Goal: Information Seeking & Learning: Learn about a topic

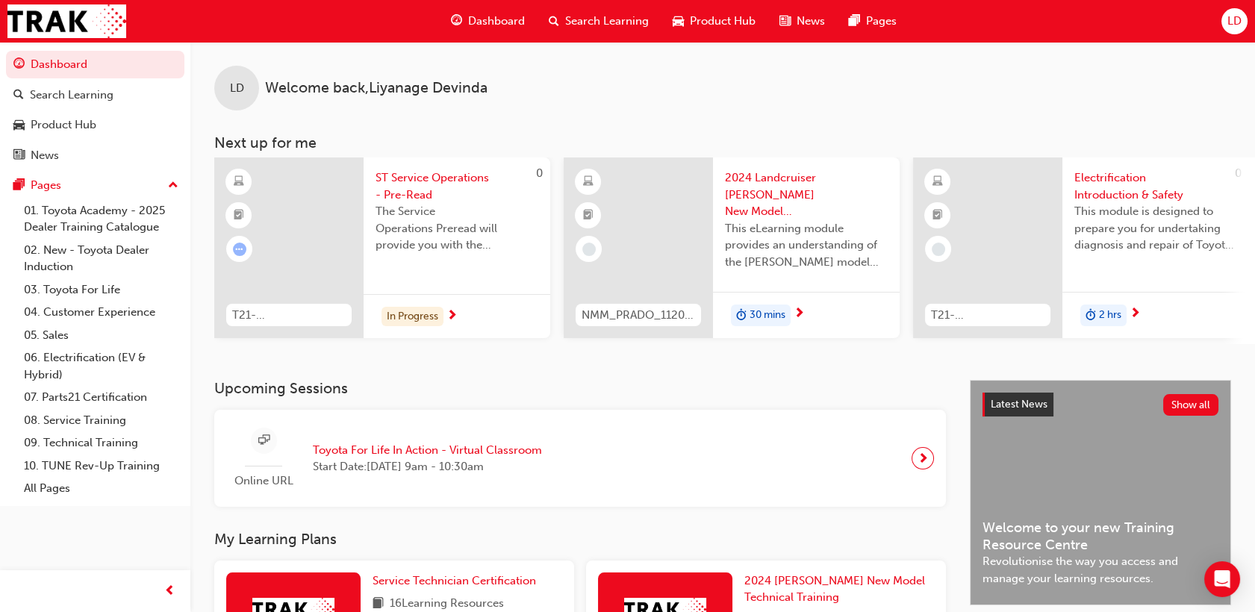
click at [585, 25] on span "Search Learning" at bounding box center [607, 21] width 84 height 17
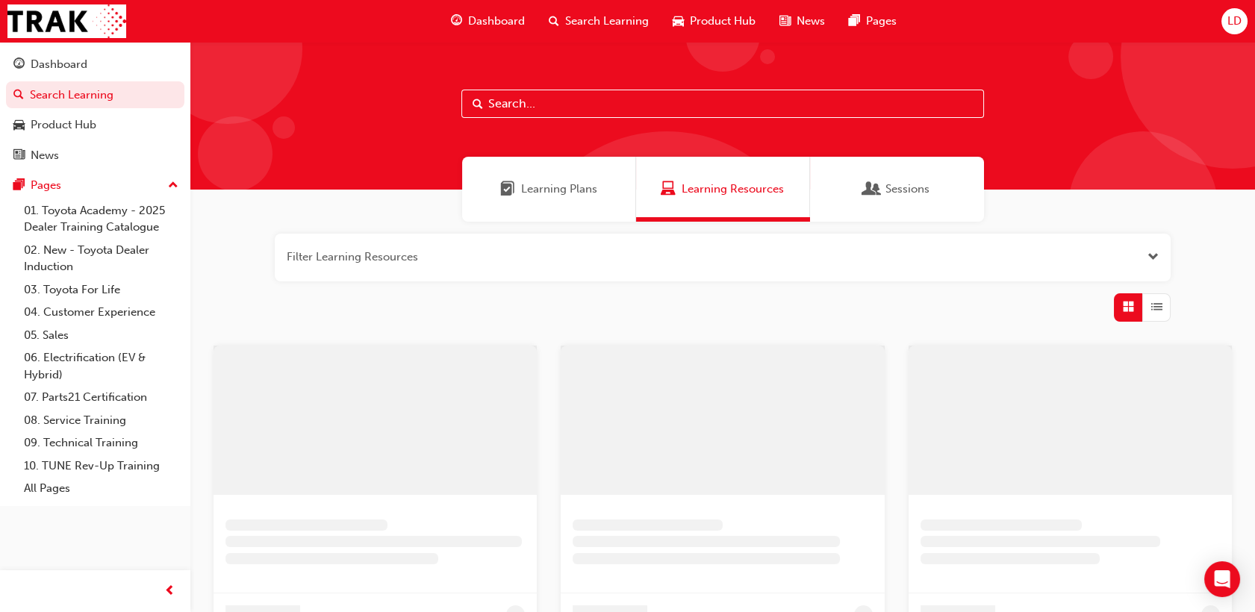
click at [526, 108] on input "text" at bounding box center [722, 104] width 523 height 28
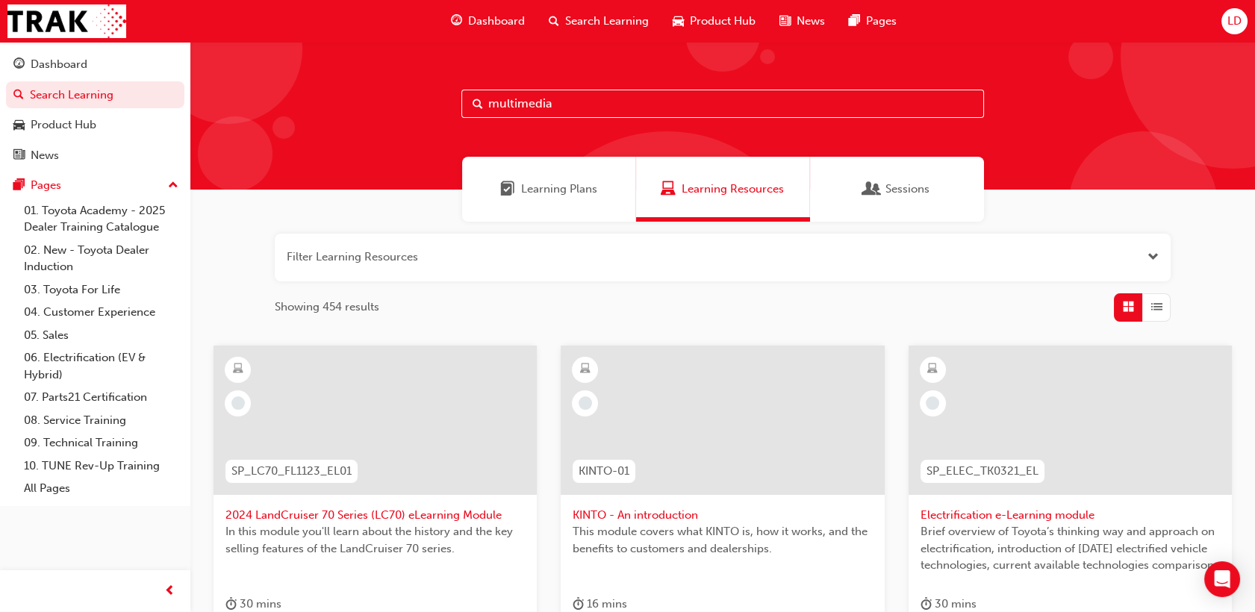
type input "multimedia"
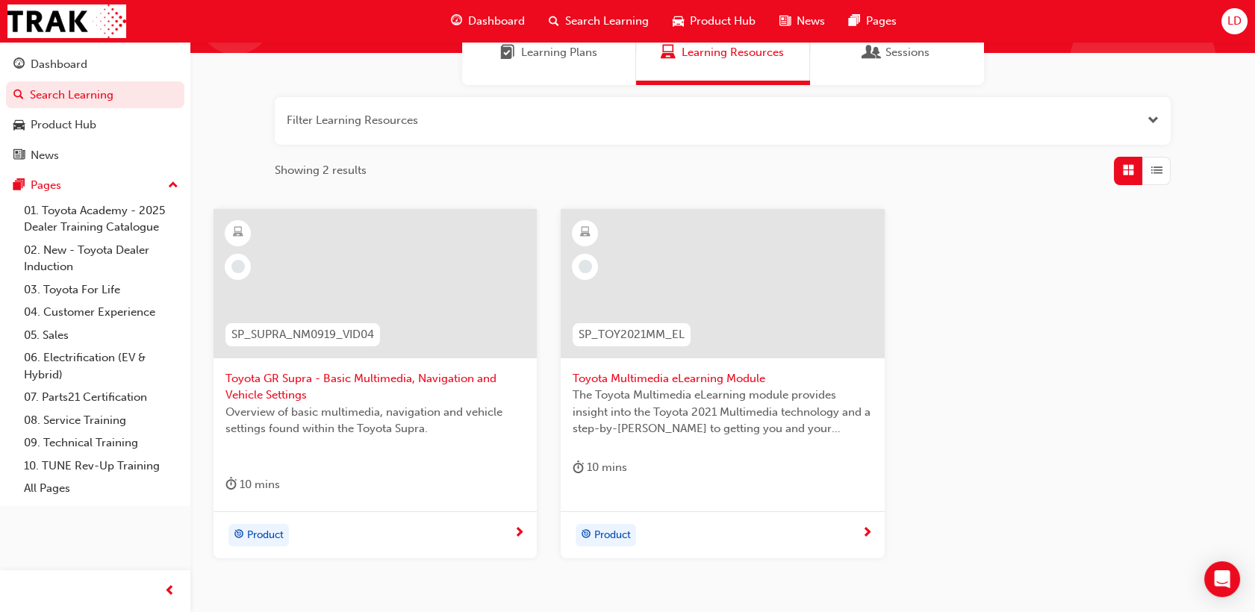
scroll to position [166, 0]
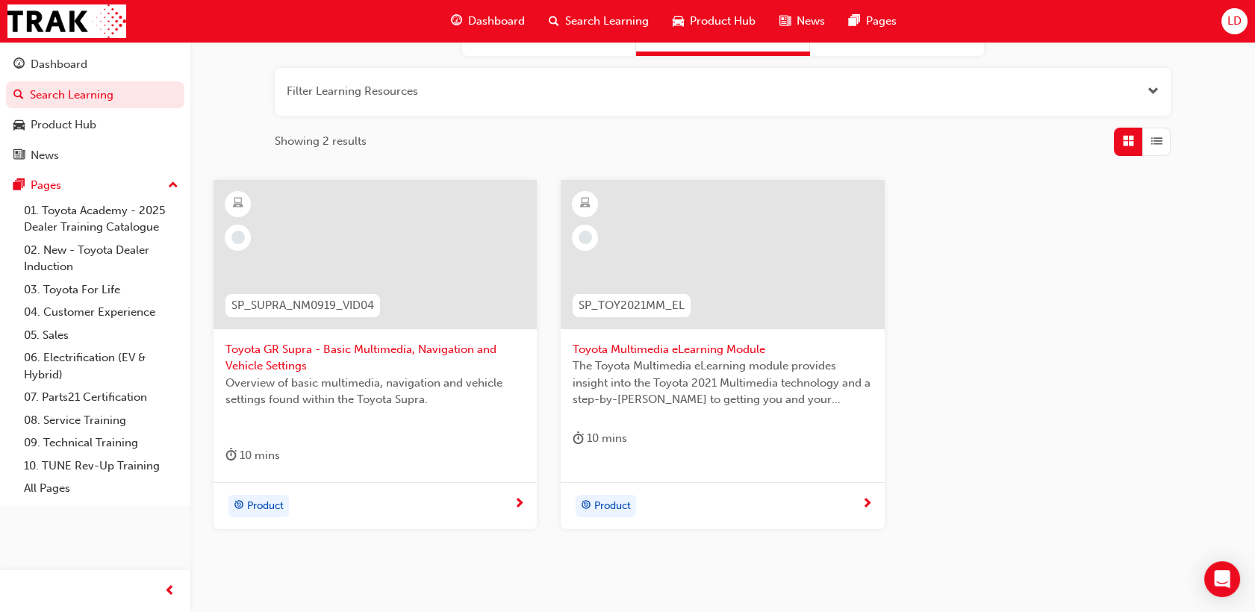
click at [728, 343] on span "Toyota Multimedia eLearning Module" at bounding box center [722, 349] width 299 height 17
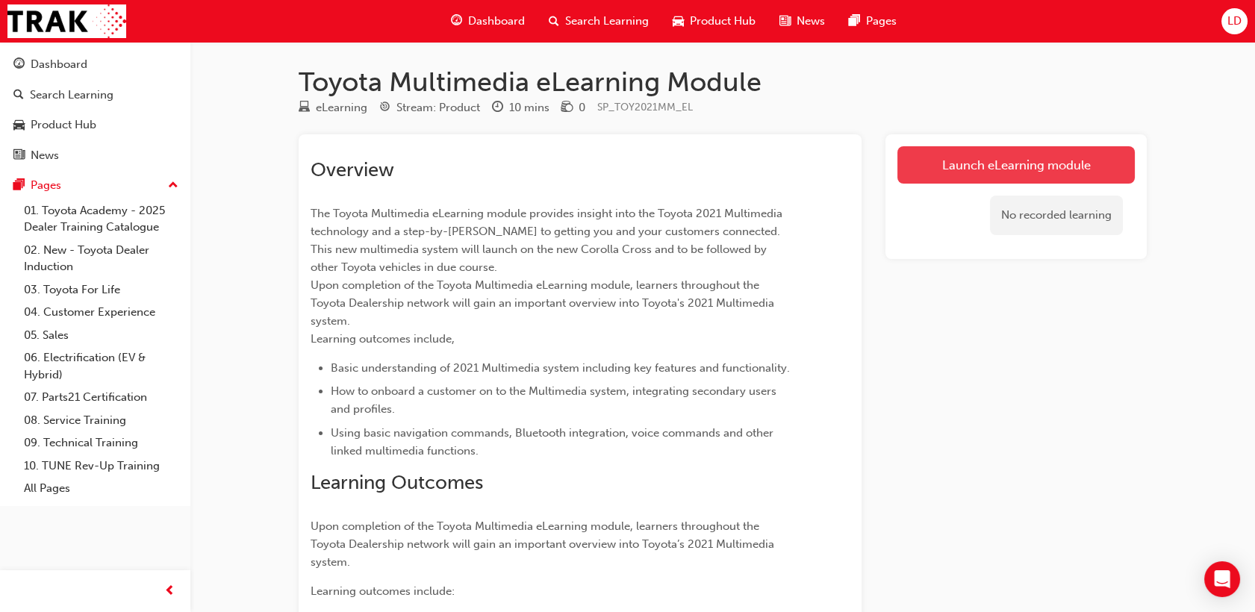
click at [972, 165] on link "Launch eLearning module" at bounding box center [1015, 164] width 237 height 37
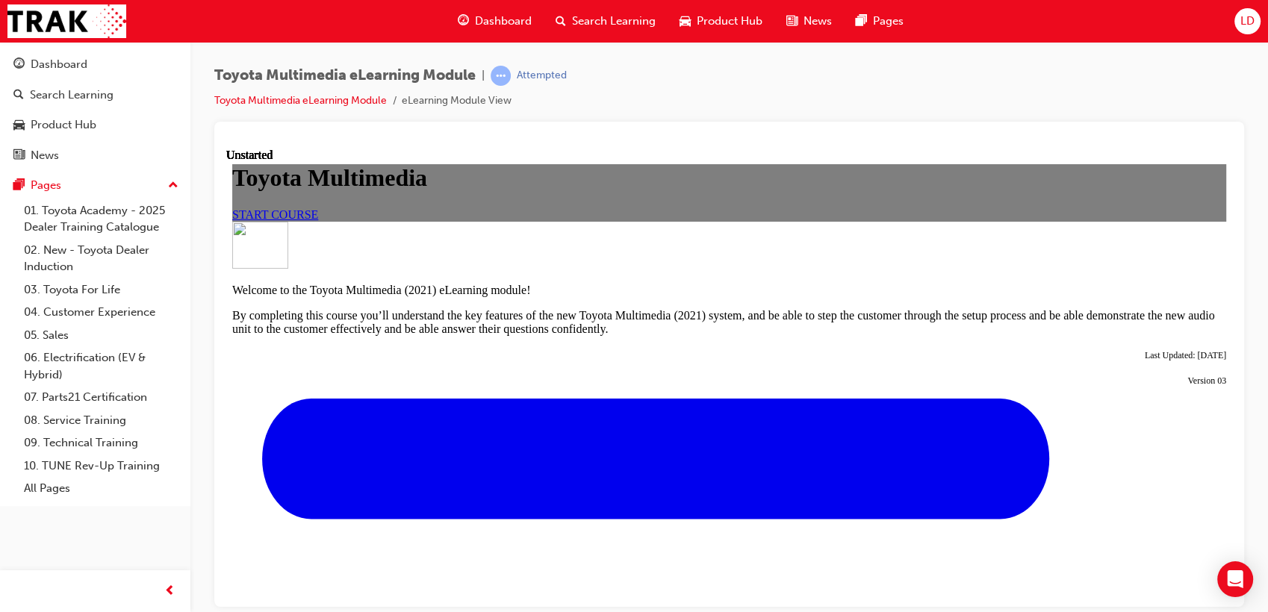
scroll to position [83, 0]
click at [318, 220] on span "START COURSE" at bounding box center [275, 214] width 86 height 13
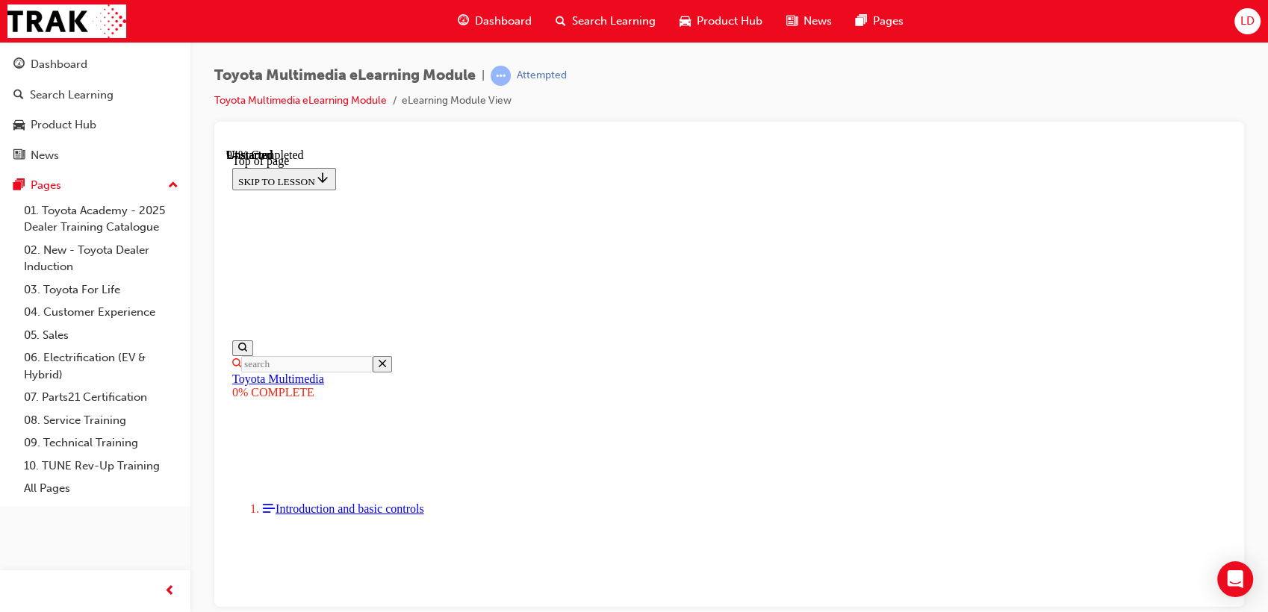
scroll to position [5342, 0]
